Goal: Find contact information: Obtain details needed to contact an individual or organization

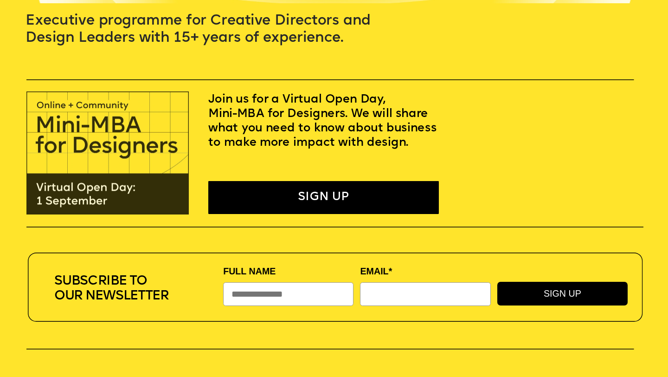
scroll to position [249, 0]
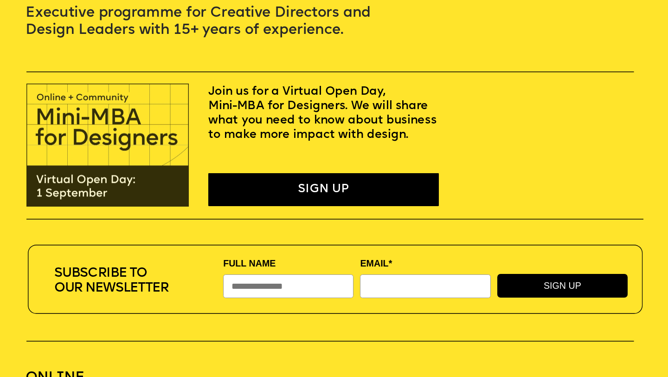
click at [114, 181] on img at bounding box center [107, 144] width 162 height 123
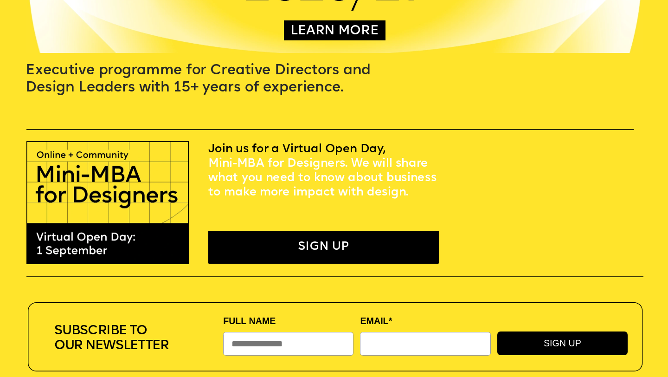
scroll to position [0, 0]
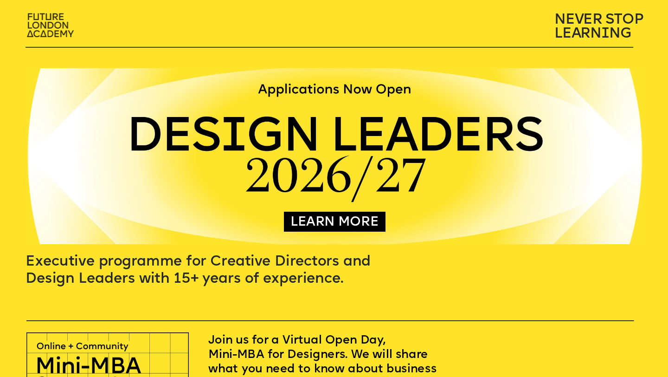
click at [57, 22] on img at bounding box center [51, 26] width 59 height 34
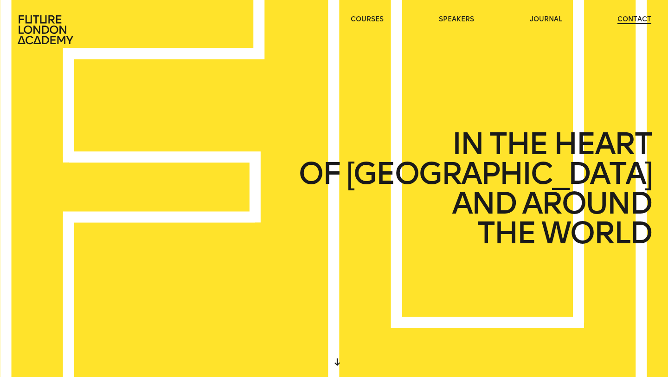
click at [629, 18] on link "contact" at bounding box center [634, 19] width 34 height 9
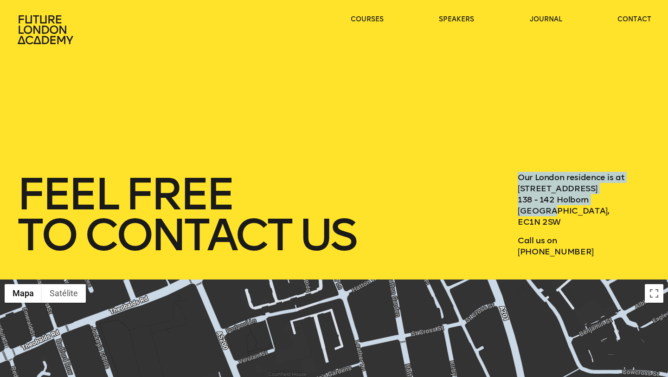
drag, startPoint x: 518, startPoint y: 175, endPoint x: 561, endPoint y: 215, distance: 58.4
click at [561, 215] on p "Our London residence is at [STREET_ADDRESS]" at bounding box center [585, 200] width 134 height 56
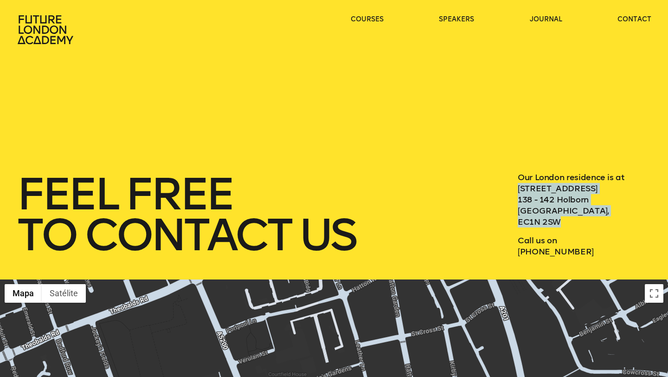
drag, startPoint x: 519, startPoint y: 188, endPoint x: 563, endPoint y: 220, distance: 54.2
click at [563, 220] on p "Our London residence is at [STREET_ADDRESS]" at bounding box center [585, 200] width 134 height 56
copy p "[STREET_ADDRESS]"
drag, startPoint x: 519, startPoint y: 250, endPoint x: 590, endPoint y: 250, distance: 71.4
click at [590, 250] on p "Call us on [PHONE_NUMBER]" at bounding box center [585, 246] width 134 height 22
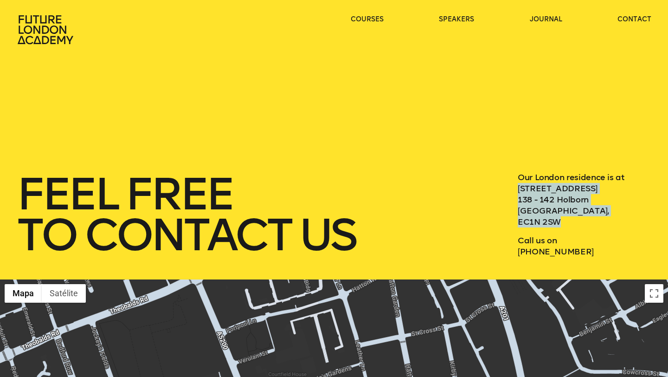
copy p "[PHONE_NUMBER]"
click at [43, 31] on icon at bounding box center [46, 29] width 56 height 29
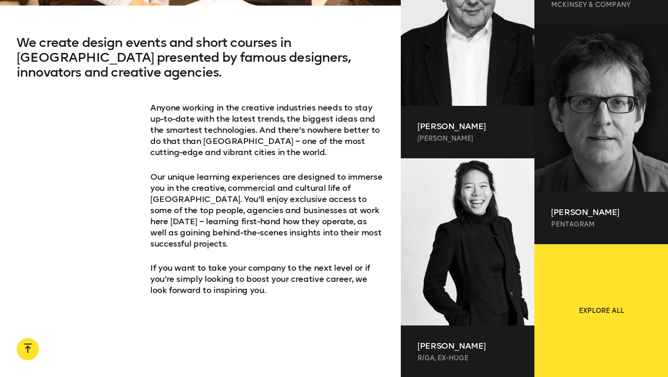
scroll to position [572, 0]
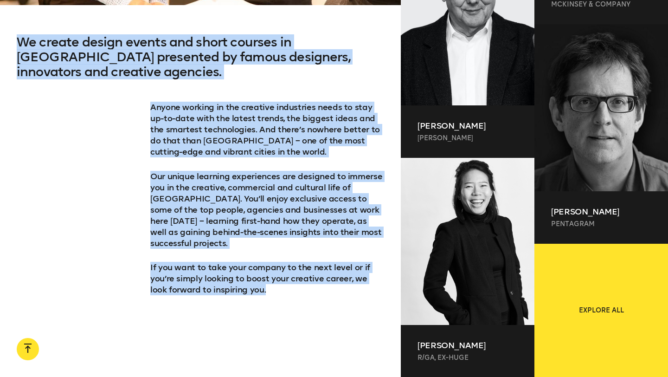
drag, startPoint x: 18, startPoint y: 42, endPoint x: 269, endPoint y: 278, distance: 344.5
click at [269, 278] on div "We create design events and short courses in [GEOGRAPHIC_DATA] presented by fam…" at bounding box center [200, 195] width 401 height 320
copy div "We create design events and short courses in [GEOGRAPHIC_DATA] presented by fam…"
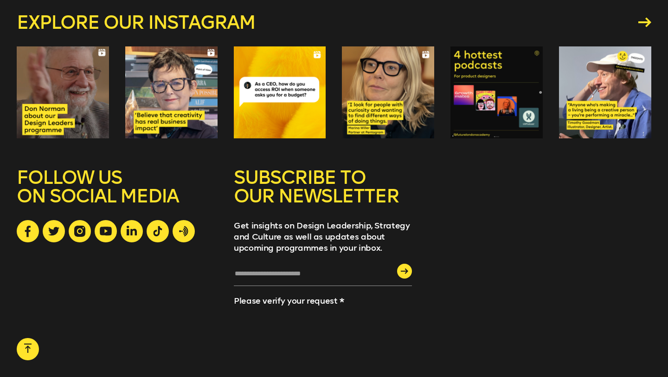
scroll to position [2557, 0]
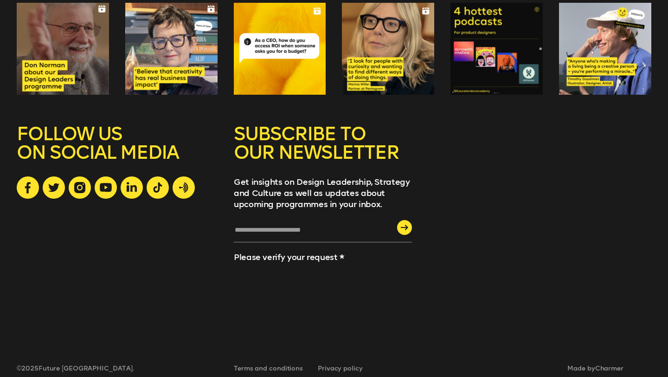
click at [13, 187] on div "Explore our instagram SUBSCRIBE TO OUR NEWSLETTER Get insights on Design Leader…" at bounding box center [334, 164] width 668 height 448
click at [29, 181] on icon at bounding box center [28, 187] width 6 height 12
click at [111, 183] on icon at bounding box center [106, 187] width 12 height 9
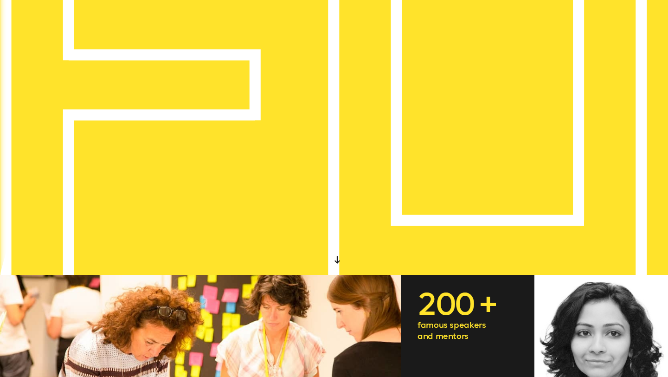
scroll to position [0, 0]
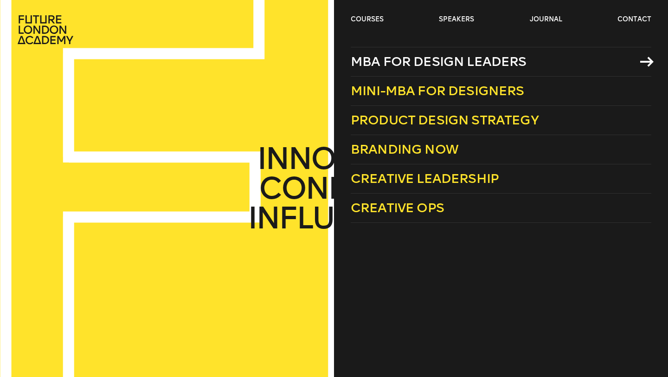
click at [413, 53] on link "MBA for Design Leaders" at bounding box center [501, 62] width 301 height 30
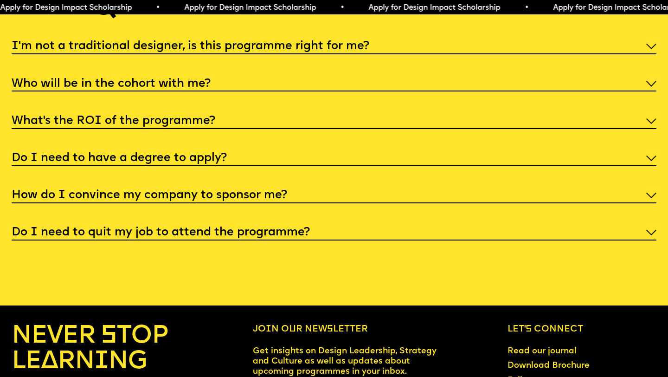
scroll to position [3510, 0]
